Goal: Task Accomplishment & Management: Complete application form

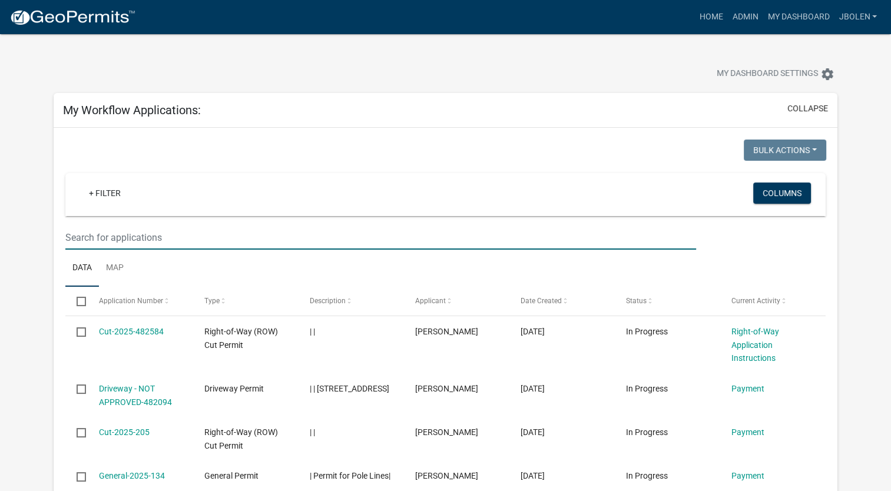
click at [250, 226] on input "text" at bounding box center [380, 238] width 631 height 24
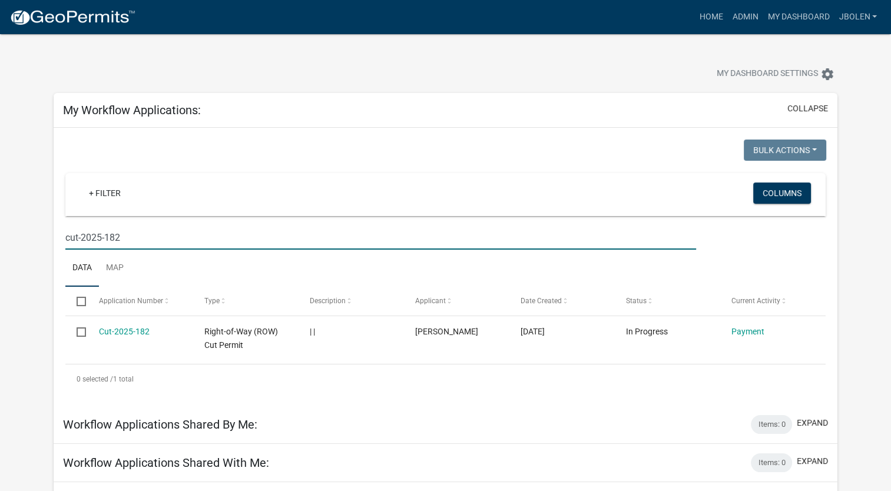
type input "cut-2025-182"
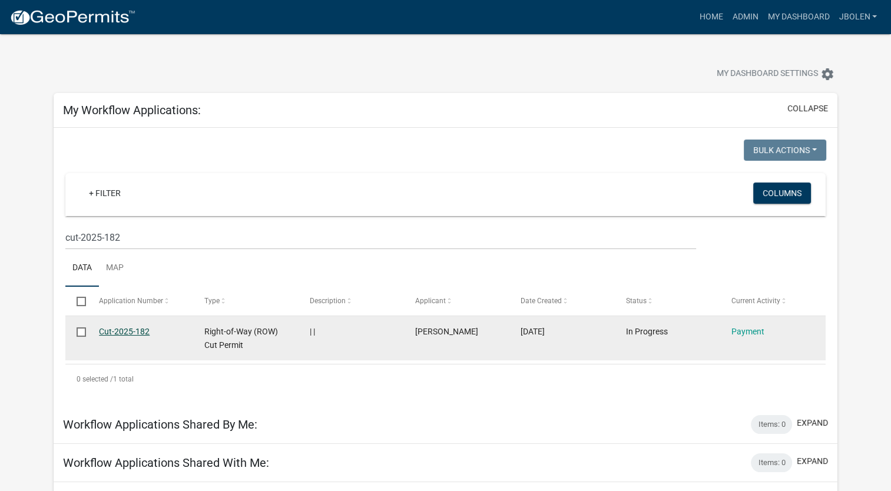
click at [136, 331] on link "Cut-2025-182" at bounding box center [124, 331] width 51 height 9
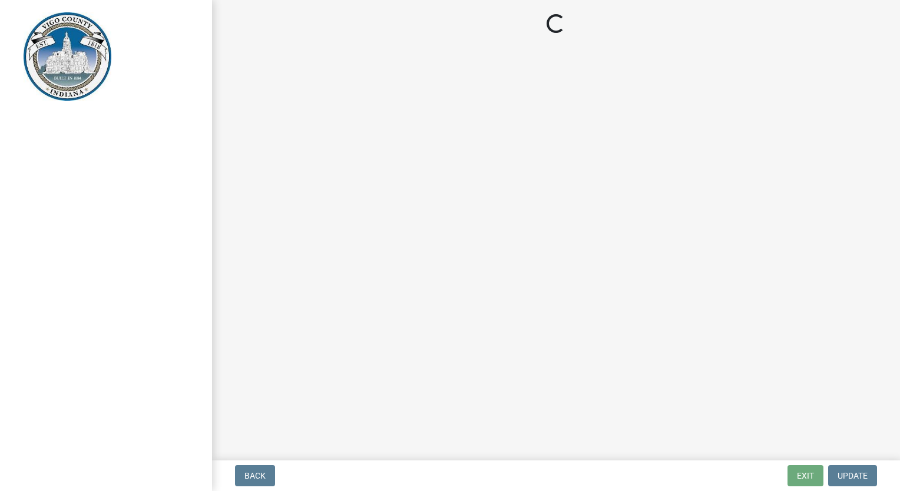
select select "3: 3"
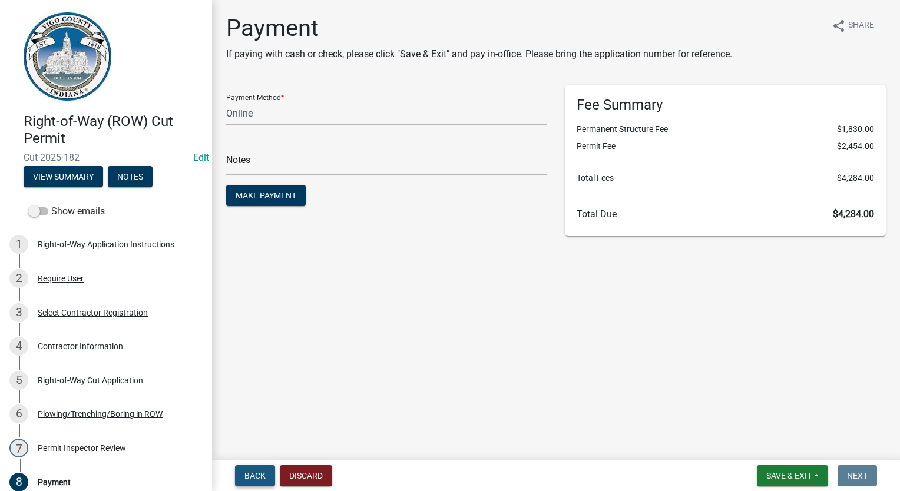
click at [253, 481] on button "Back" at bounding box center [255, 475] width 40 height 21
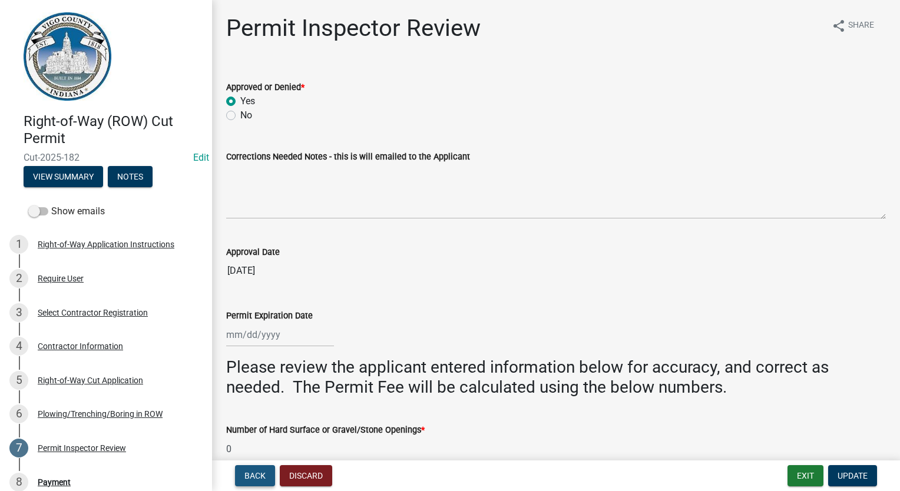
click at [253, 481] on button "Back" at bounding box center [255, 475] width 40 height 21
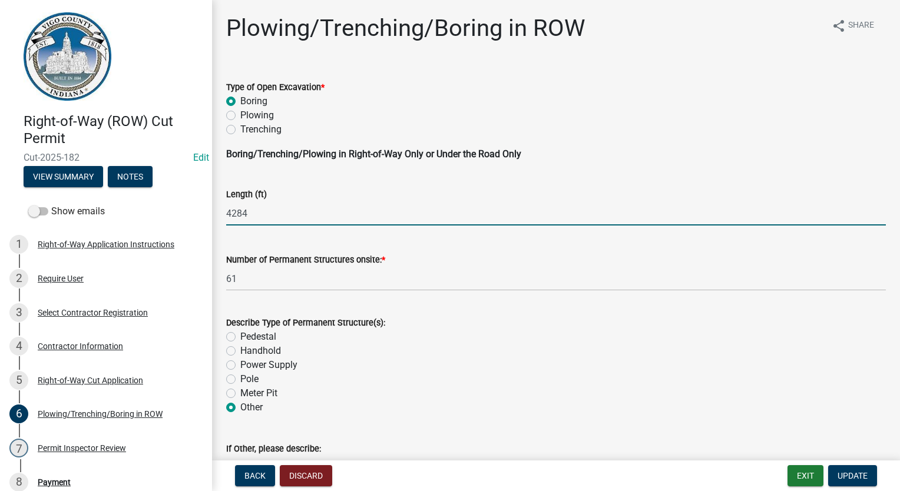
drag, startPoint x: 271, startPoint y: 215, endPoint x: 214, endPoint y: 223, distance: 57.1
click at [214, 223] on div "Plowing/Trenching/Boring in ROW share Share Type of Open Excavation * Boring Pl…" at bounding box center [556, 482] width 688 height 937
type input "9816"
click at [470, 365] on div "Power Supply" at bounding box center [556, 365] width 660 height 14
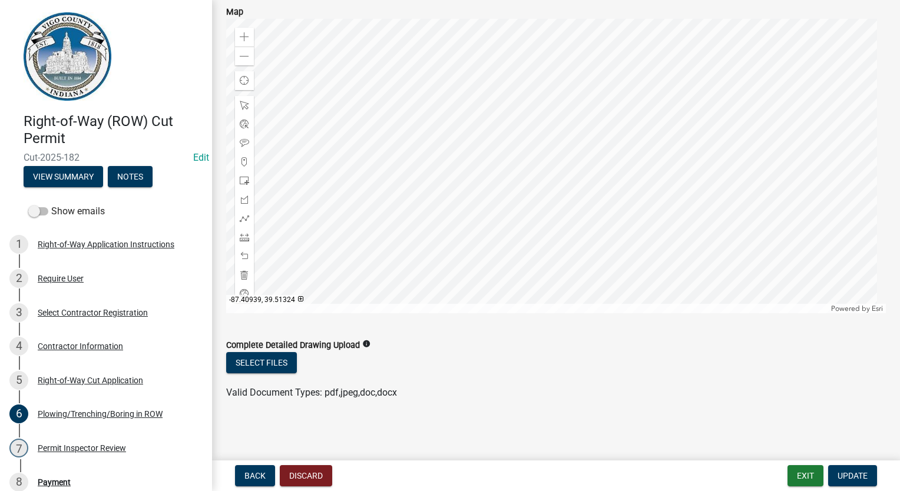
scroll to position [530, 0]
click at [844, 472] on span "Update" at bounding box center [853, 475] width 30 height 9
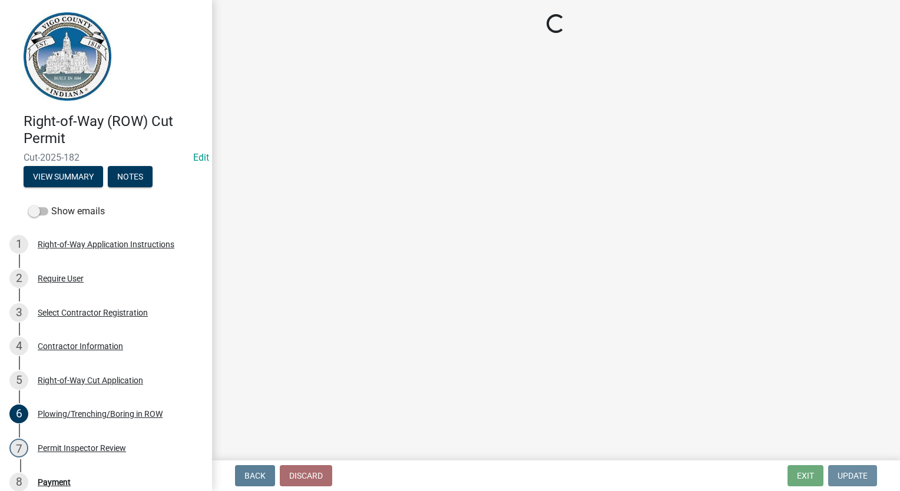
scroll to position [0, 0]
select select "3: 3"
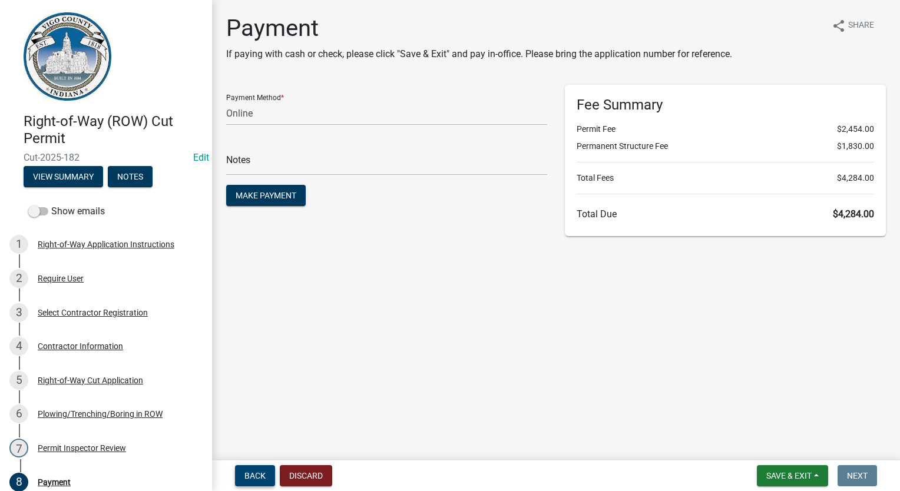
click at [259, 480] on span "Back" at bounding box center [254, 475] width 21 height 9
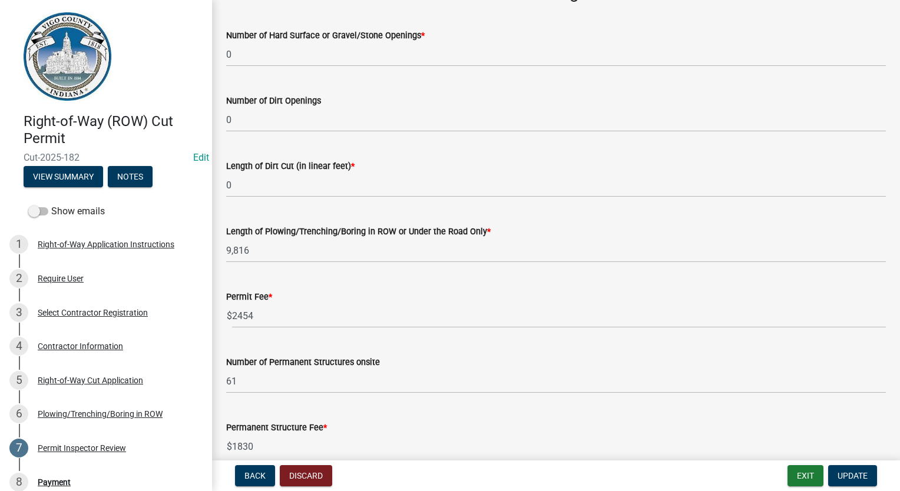
scroll to position [412, 0]
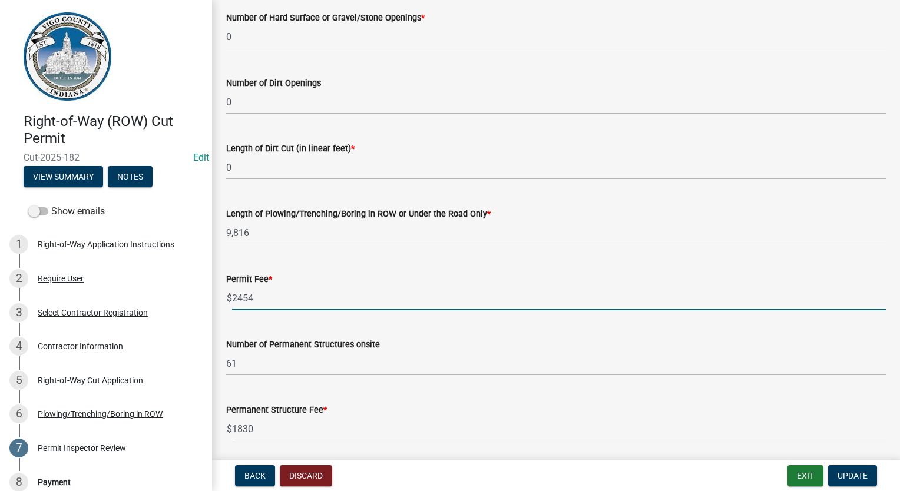
drag, startPoint x: 267, startPoint y: 296, endPoint x: 211, endPoint y: 293, distance: 56.0
click at [211, 293] on div "Right-of-Way (ROW) Cut Permit Cut-2025-182 Edit View Summary Notes Show emails …" at bounding box center [450, 245] width 900 height 491
type input "2604"
click at [315, 359] on input "61" at bounding box center [556, 364] width 660 height 24
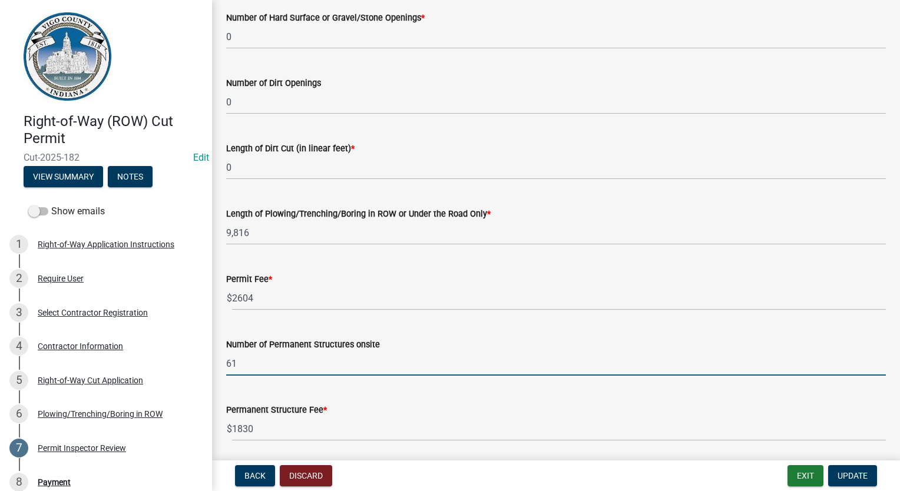
drag, startPoint x: 276, startPoint y: 368, endPoint x: 224, endPoint y: 374, distance: 52.8
click at [224, 374] on div "Number of Permanent Structures onsite 61" at bounding box center [555, 348] width 677 height 55
type input "56"
click at [289, 419] on input "1830" at bounding box center [559, 429] width 654 height 24
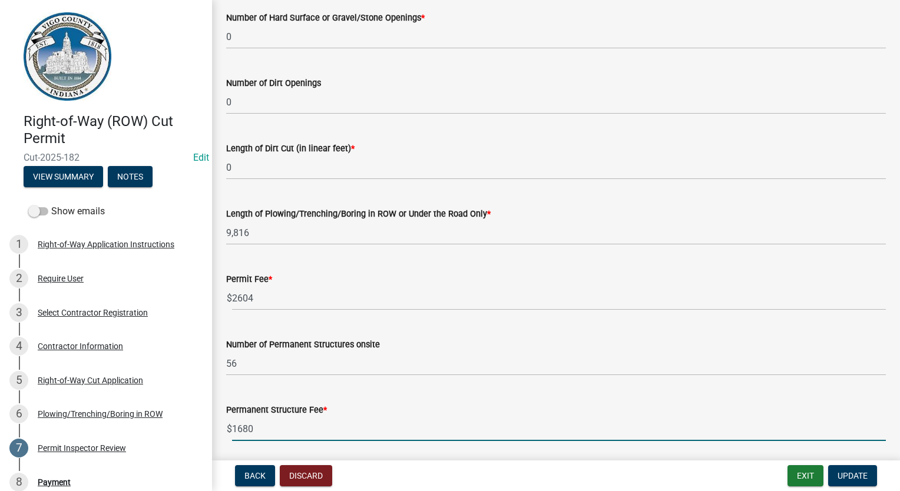
type input "1680"
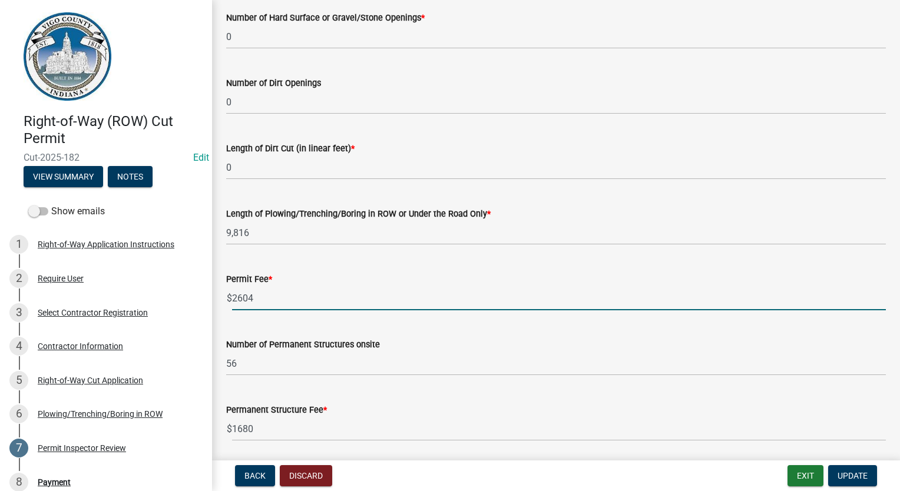
drag, startPoint x: 272, startPoint y: 303, endPoint x: 241, endPoint y: 309, distance: 31.9
click at [239, 305] on input "2604" at bounding box center [559, 298] width 654 height 24
type input "2964"
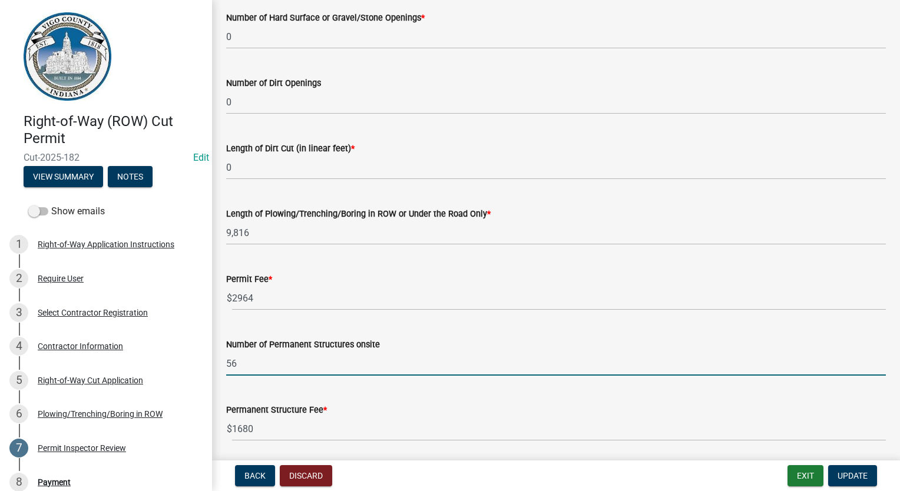
click at [272, 373] on input "56" at bounding box center [556, 364] width 660 height 24
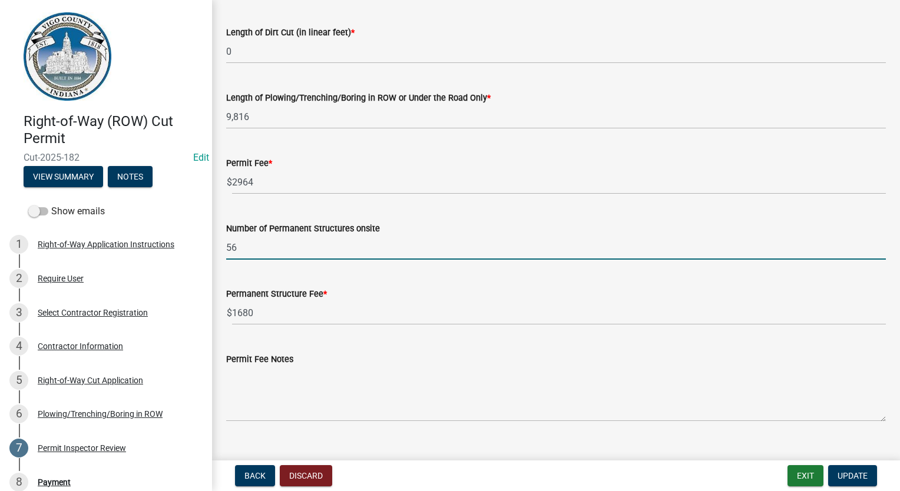
scroll to position [530, 0]
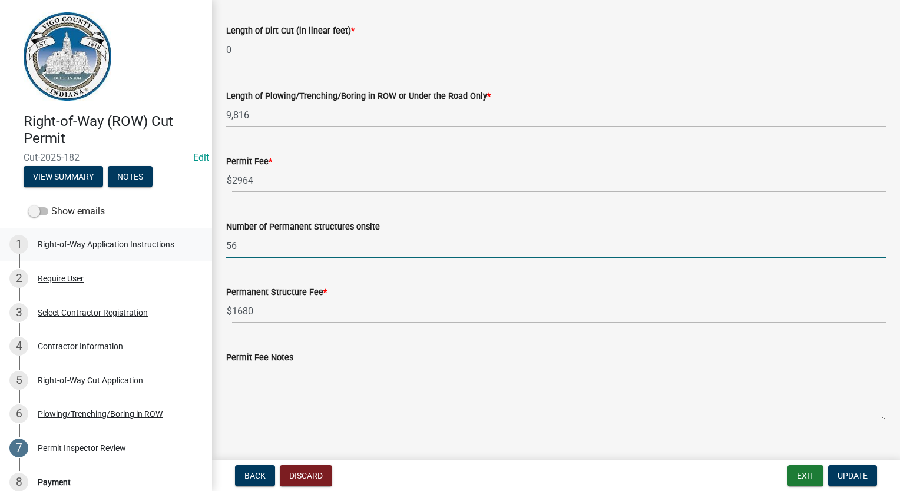
drag, startPoint x: 277, startPoint y: 244, endPoint x: 185, endPoint y: 253, distance: 93.0
click at [185, 253] on div "Right-of-Way (ROW) Cut Permit Cut-2025-182 Edit View Summary Notes Show emails …" at bounding box center [450, 245] width 900 height 491
type input "105"
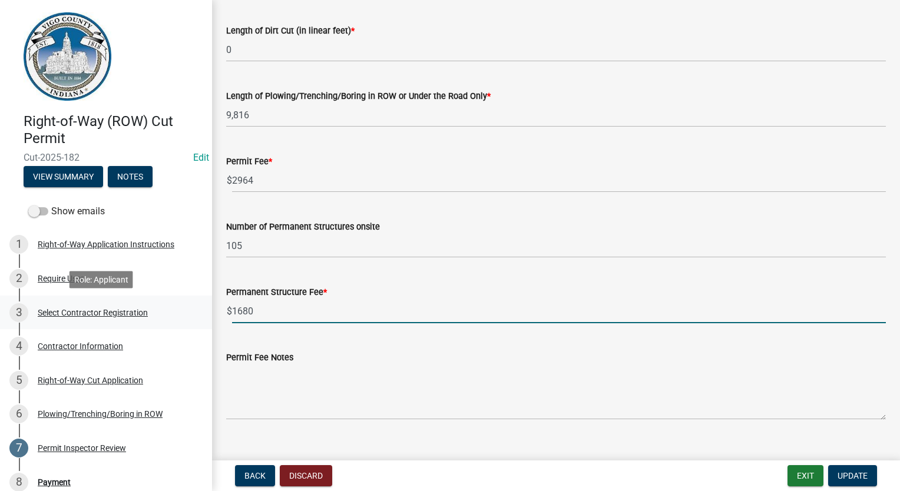
drag, startPoint x: 272, startPoint y: 316, endPoint x: 186, endPoint y: 312, distance: 86.1
click at [186, 312] on div "Right-of-Way (ROW) Cut Permit Cut-2025-182 Edit View Summary Notes Show emails …" at bounding box center [450, 245] width 900 height 491
type input "3150"
click at [871, 471] on button "Update" at bounding box center [852, 475] width 49 height 21
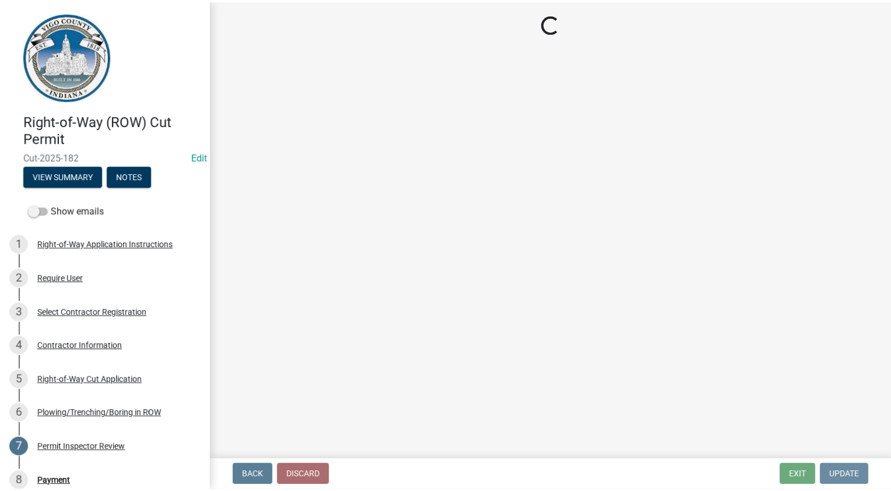
scroll to position [0, 0]
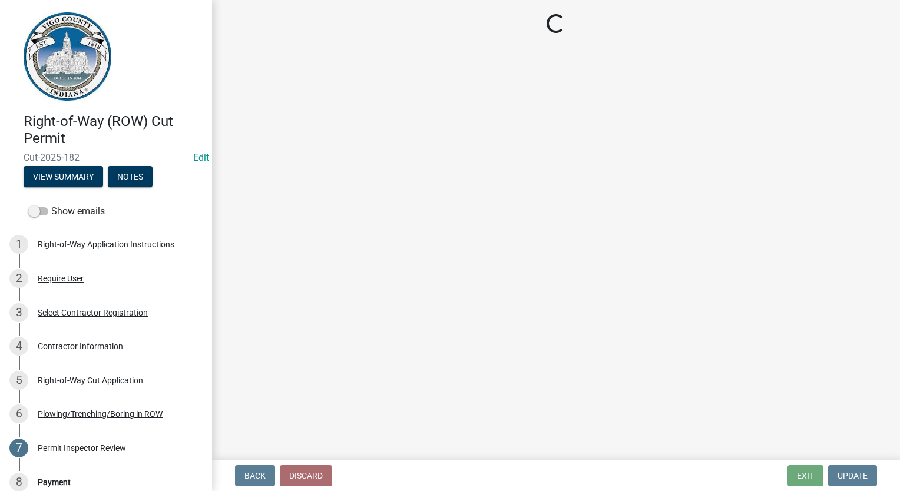
select select "3: 3"
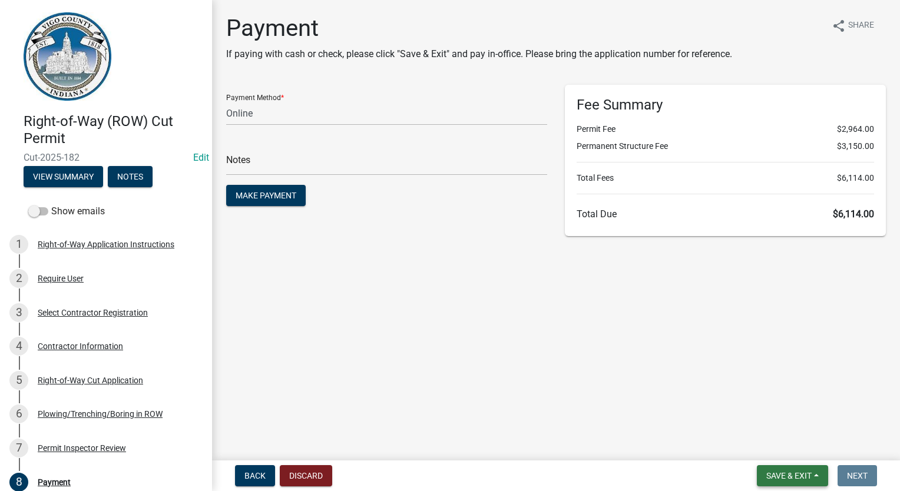
click at [778, 473] on span "Save & Exit" at bounding box center [788, 475] width 45 height 9
click at [778, 448] on button "Save & Exit" at bounding box center [781, 445] width 94 height 28
